Goal: Information Seeking & Learning: Learn about a topic

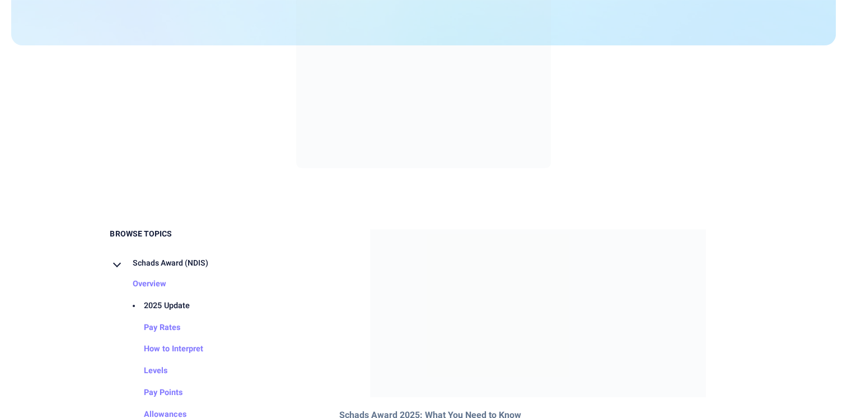
scroll to position [361, 0]
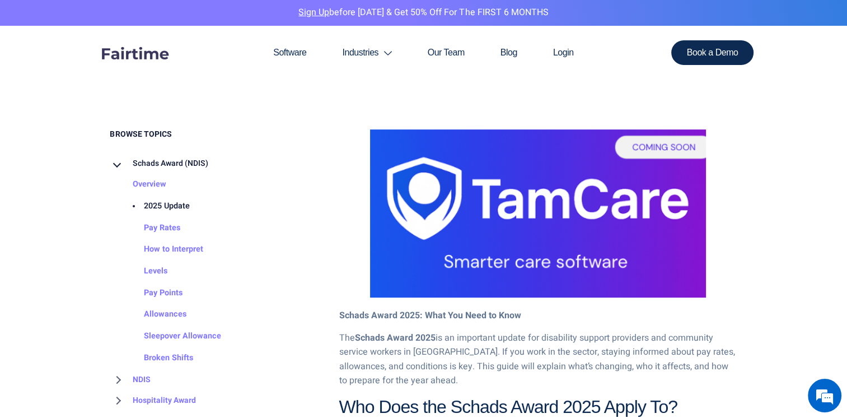
scroll to position [502, 0]
click at [167, 227] on link "Pay Rates" at bounding box center [151, 228] width 59 height 22
